Goal: Transaction & Acquisition: Purchase product/service

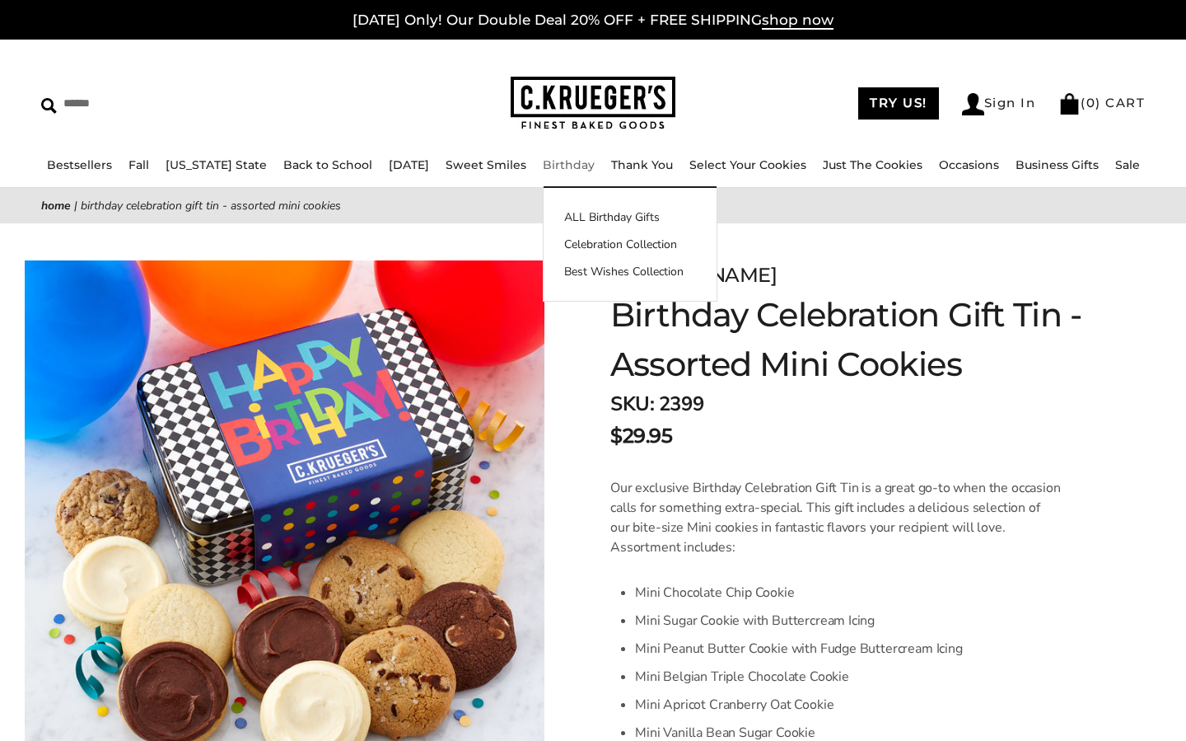
click at [546, 167] on link "Birthday" at bounding box center [569, 164] width 52 height 15
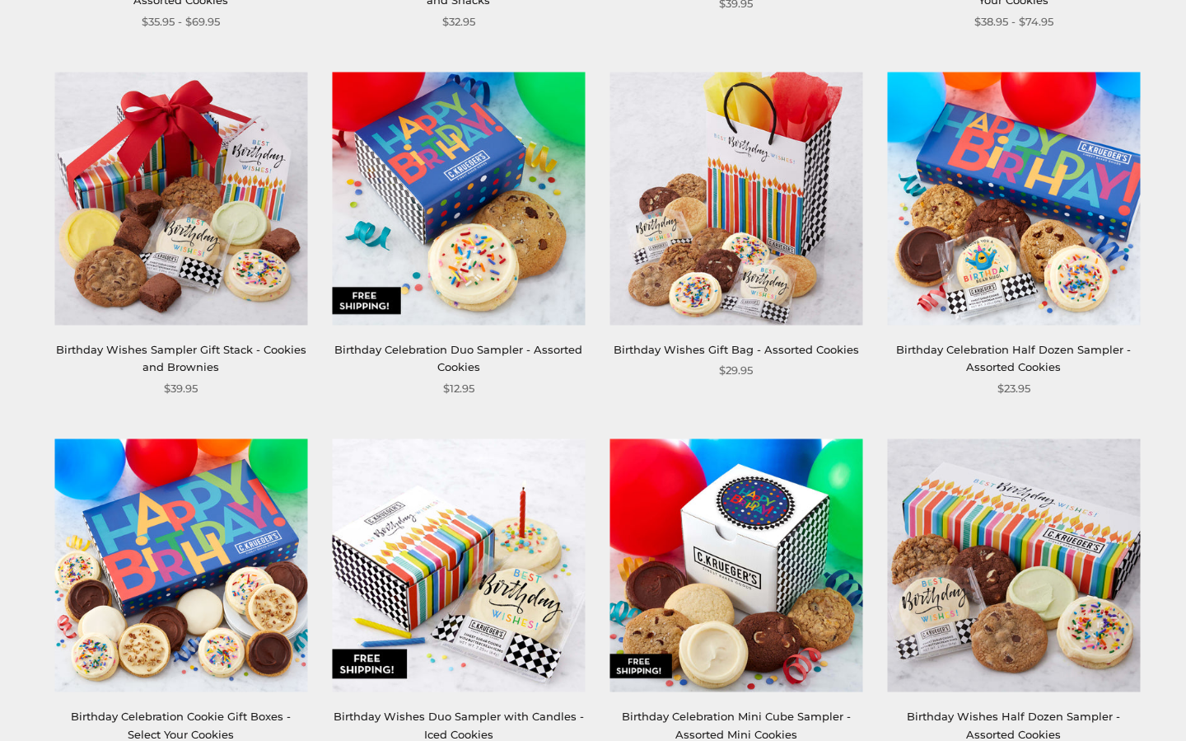
scroll to position [869, 0]
